Goal: Information Seeking & Learning: Learn about a topic

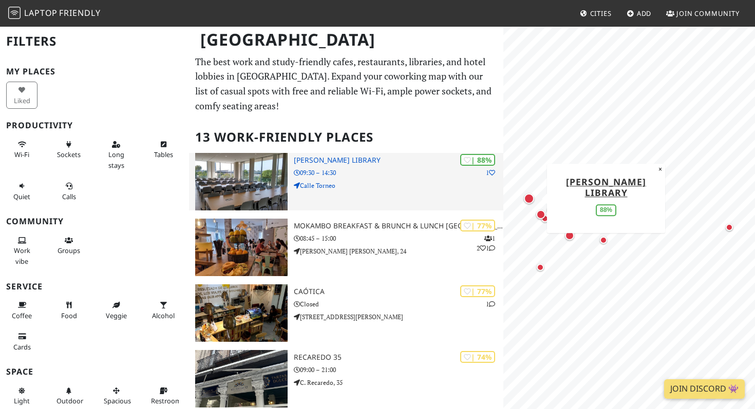
click at [326, 158] on h3 "[PERSON_NAME] Library" at bounding box center [398, 160] width 209 height 9
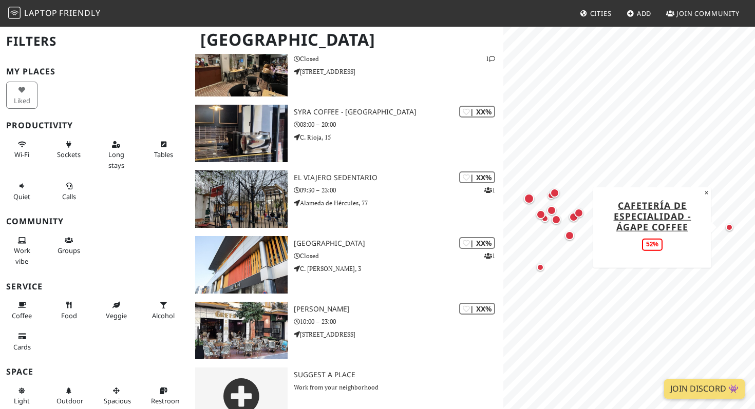
scroll to position [663, 0]
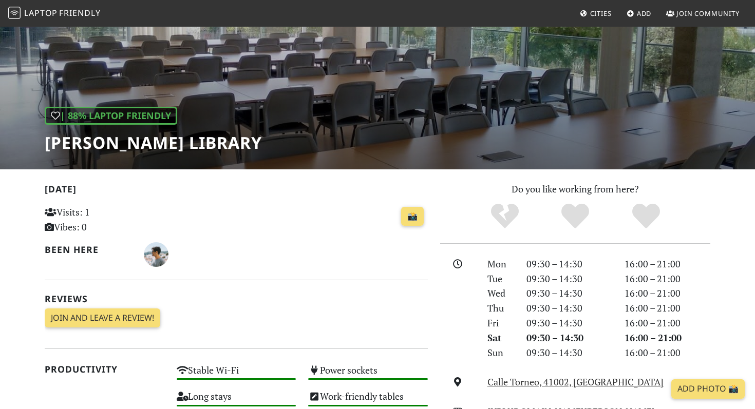
scroll to position [71, 0]
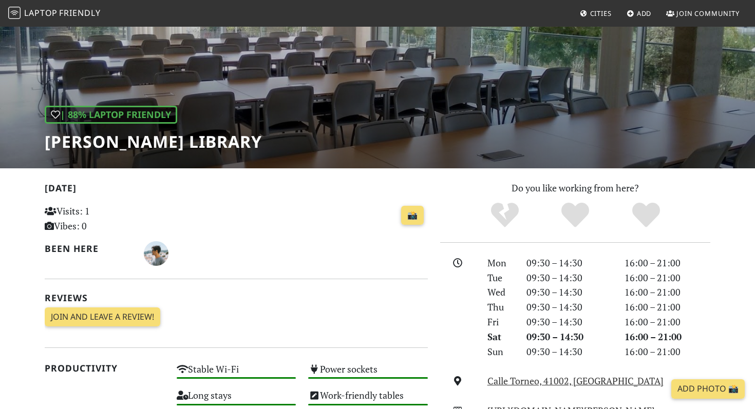
click at [262, 142] on h1 "[PERSON_NAME] Library" at bounding box center [153, 142] width 217 height 20
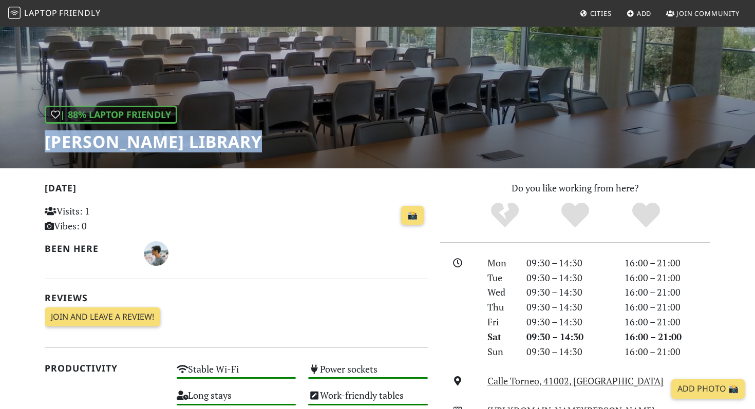
copy div "[PERSON_NAME] Library"
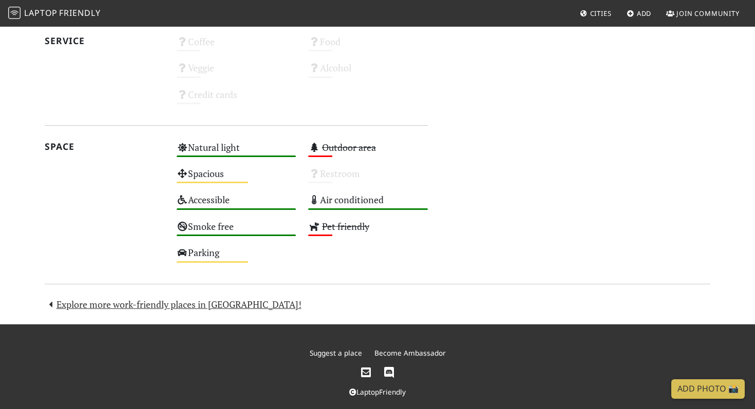
scroll to position [568, 0]
